Goal: Browse casually

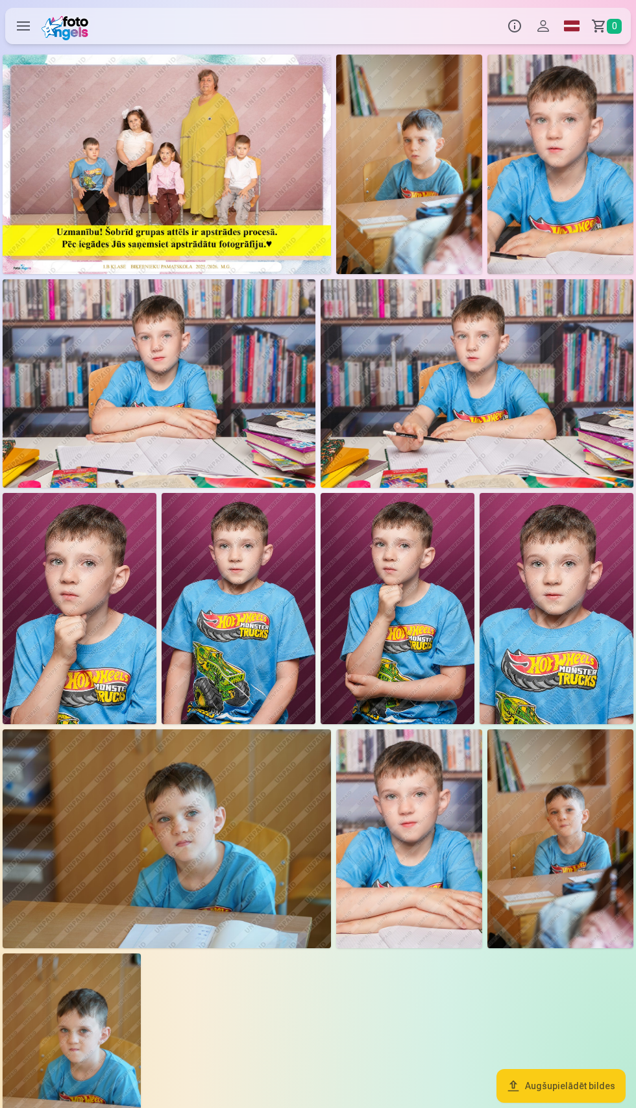
click at [186, 158] on img at bounding box center [167, 164] width 329 height 219
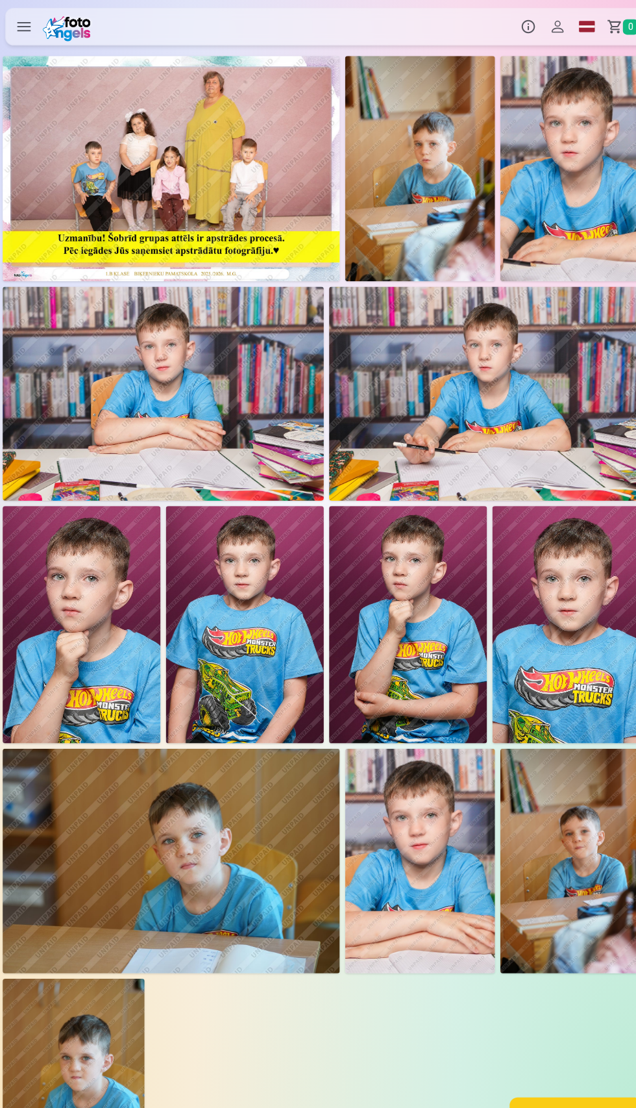
click at [412, 166] on img at bounding box center [409, 164] width 146 height 219
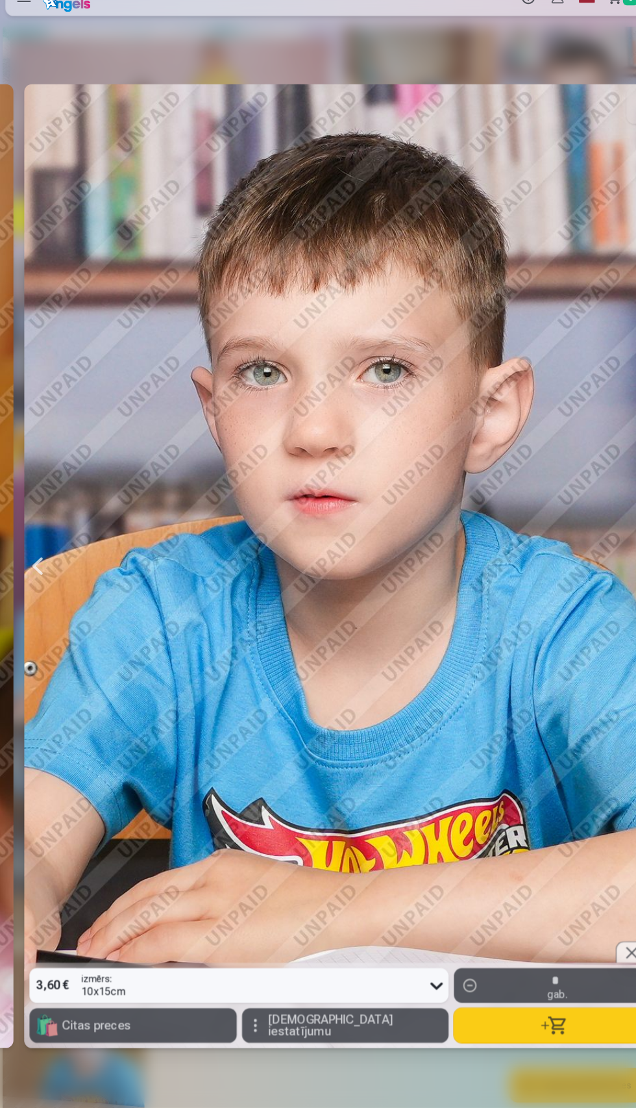
scroll to position [0, 1273]
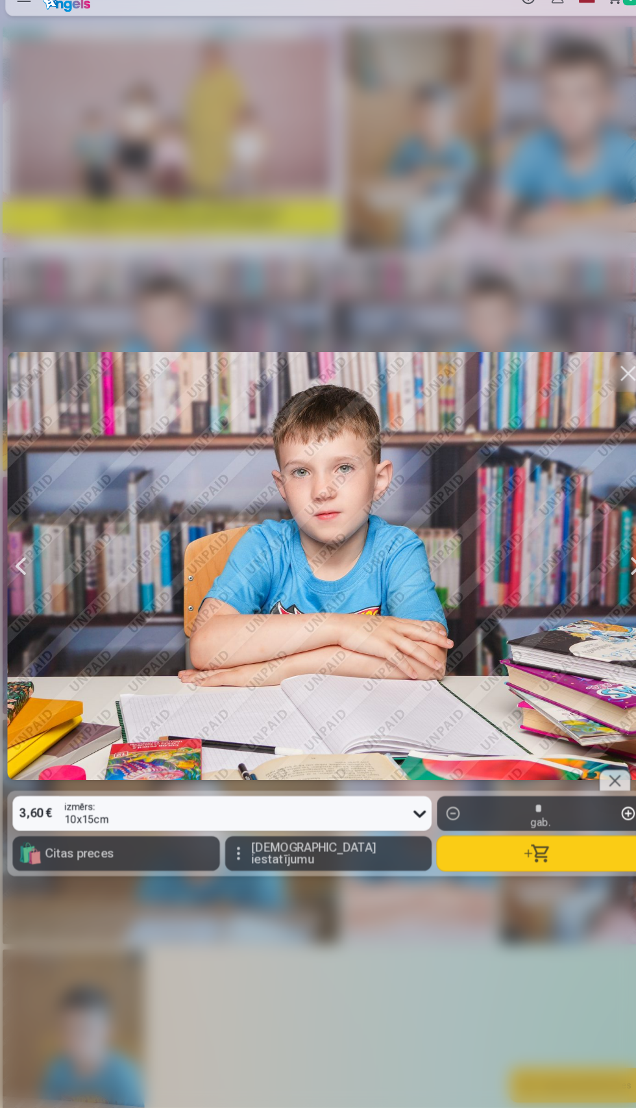
scroll to position [0, 1909]
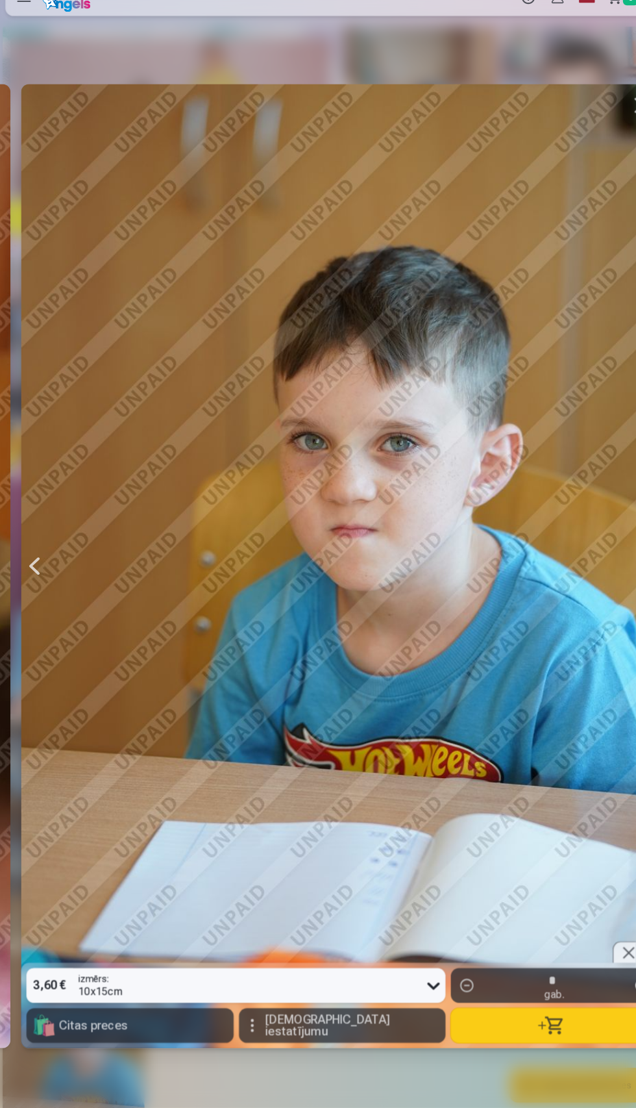
scroll to position [0, 7636]
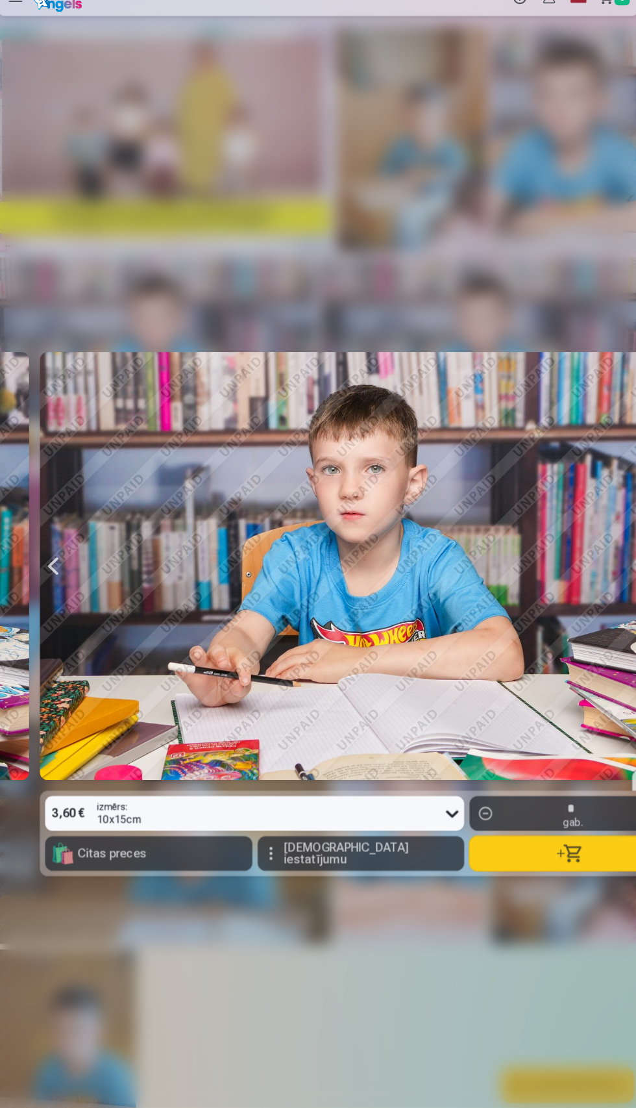
scroll to position [0, 2314]
